Goal: Information Seeking & Learning: Learn about a topic

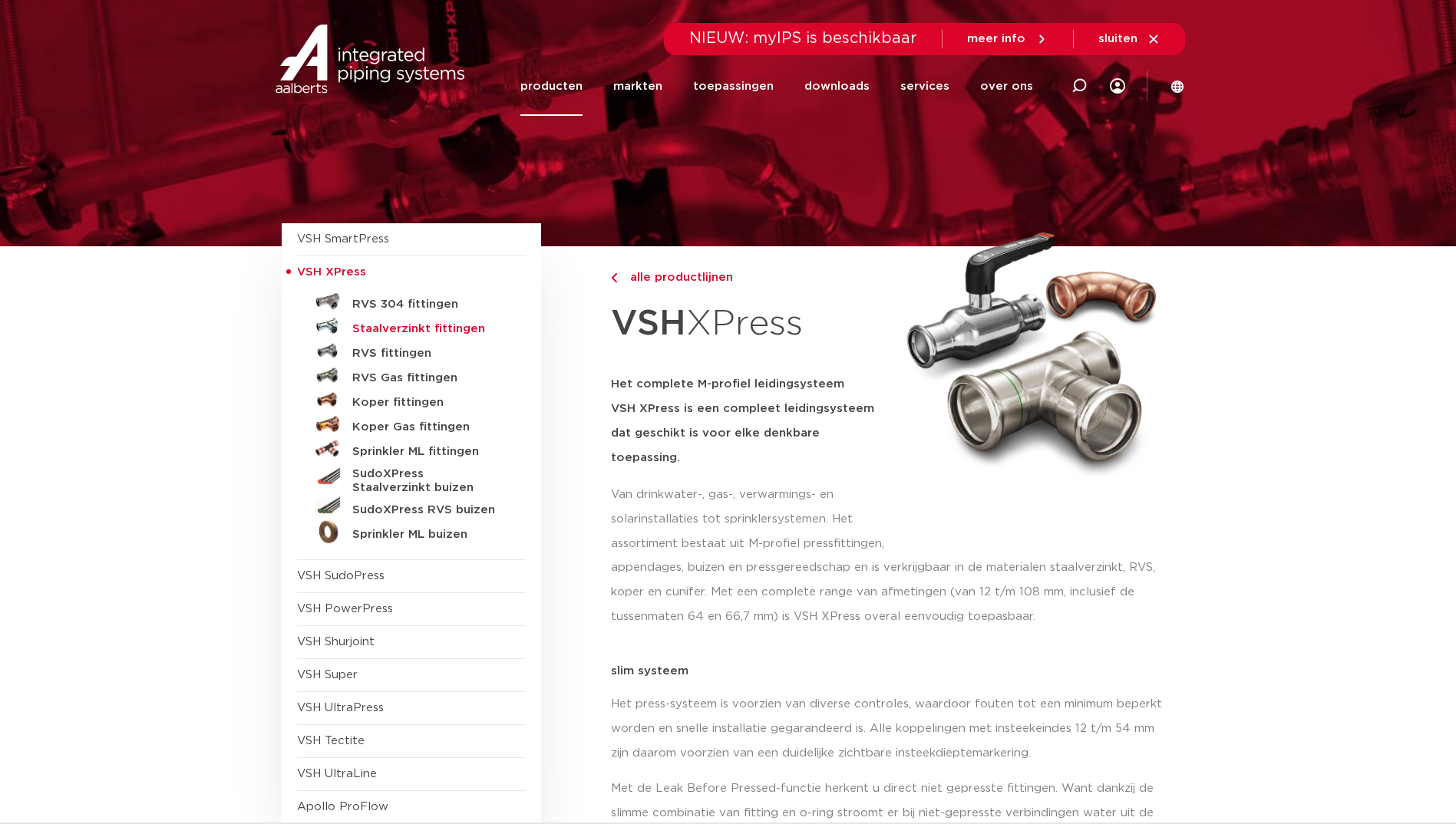
click at [448, 332] on h5 "Staalverzinkt fittingen" at bounding box center [428, 329] width 152 height 13
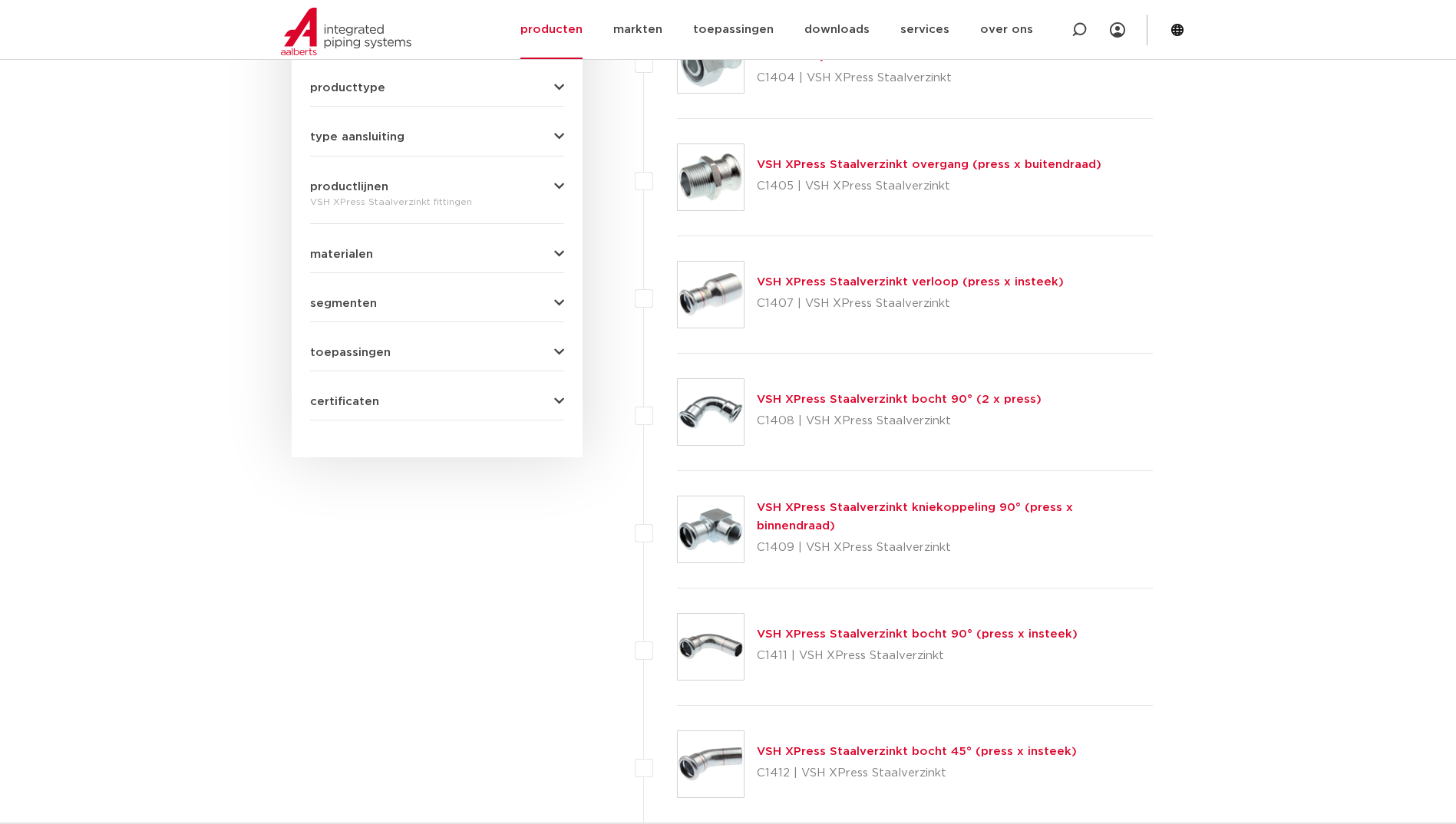
scroll to position [676, 0]
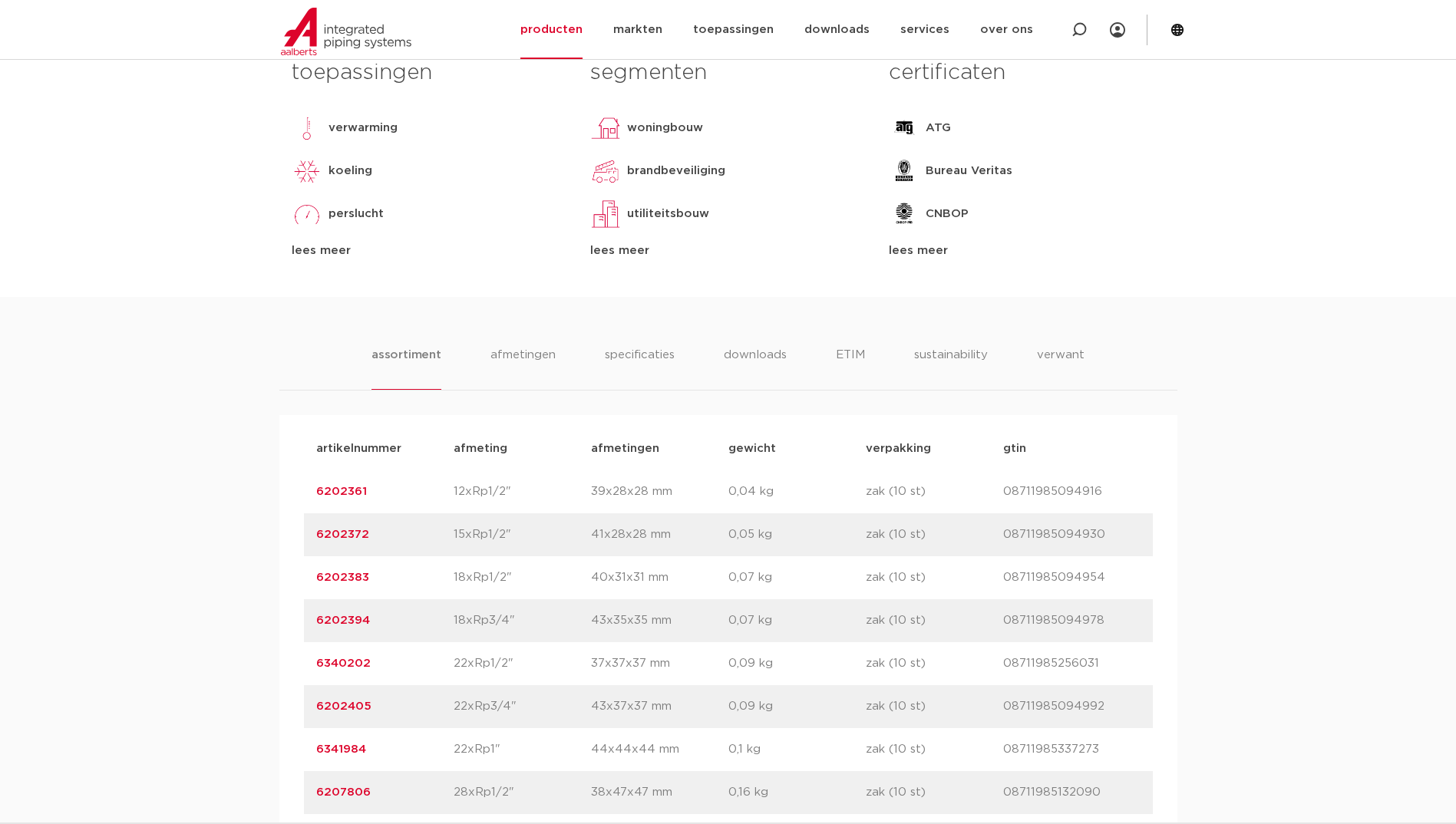
scroll to position [767, 0]
